Goal: Task Accomplishment & Management: Manage account settings

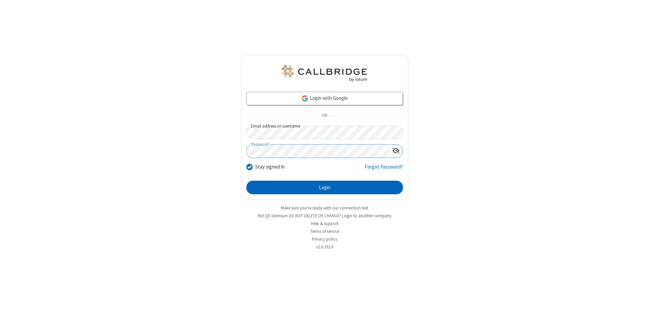
click at [324, 187] on button "Login" at bounding box center [324, 187] width 156 height 14
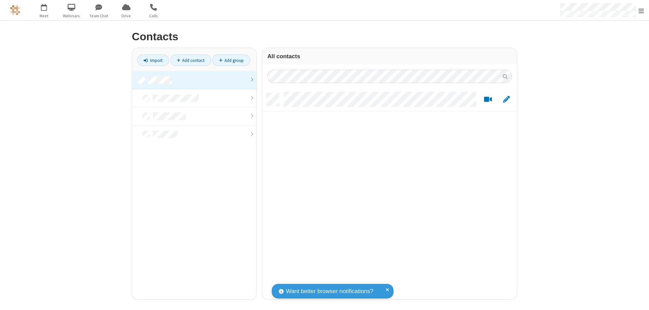
scroll to position [206, 249]
click at [194, 80] on link at bounding box center [194, 80] width 124 height 18
click at [191, 60] on link "Add contact" at bounding box center [190, 59] width 41 height 11
